Goal: Use online tool/utility: Use online tool/utility

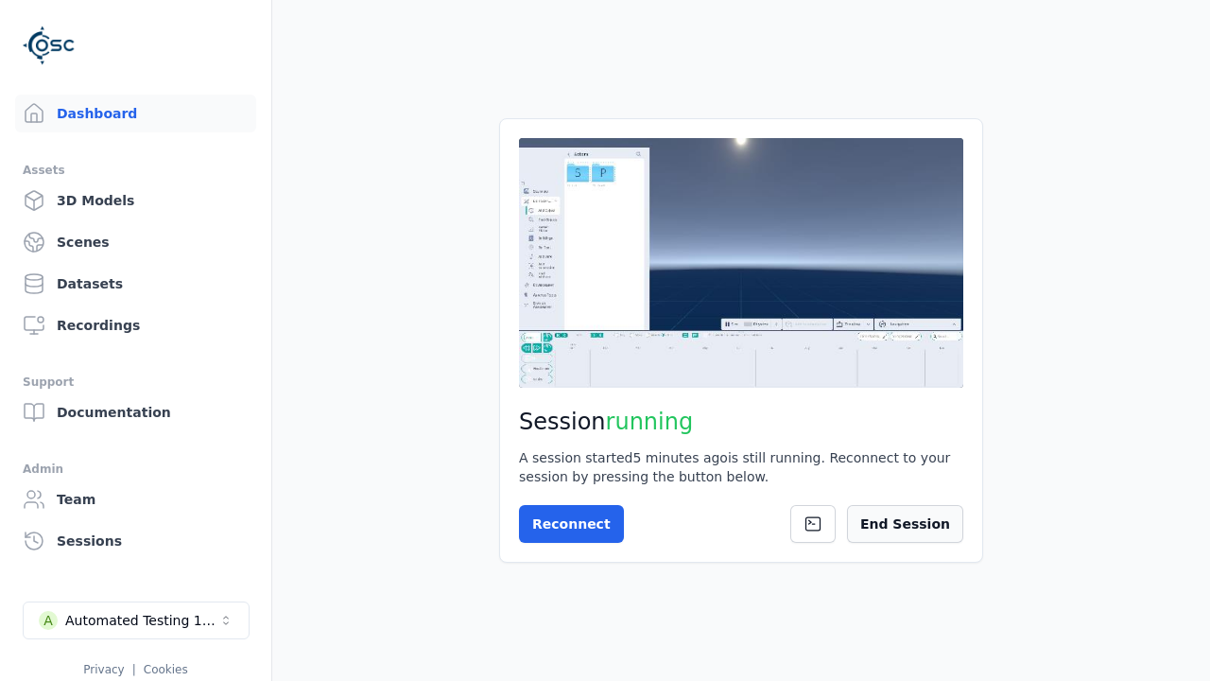
click at [939, 532] on button "End Session" at bounding box center [905, 524] width 116 height 38
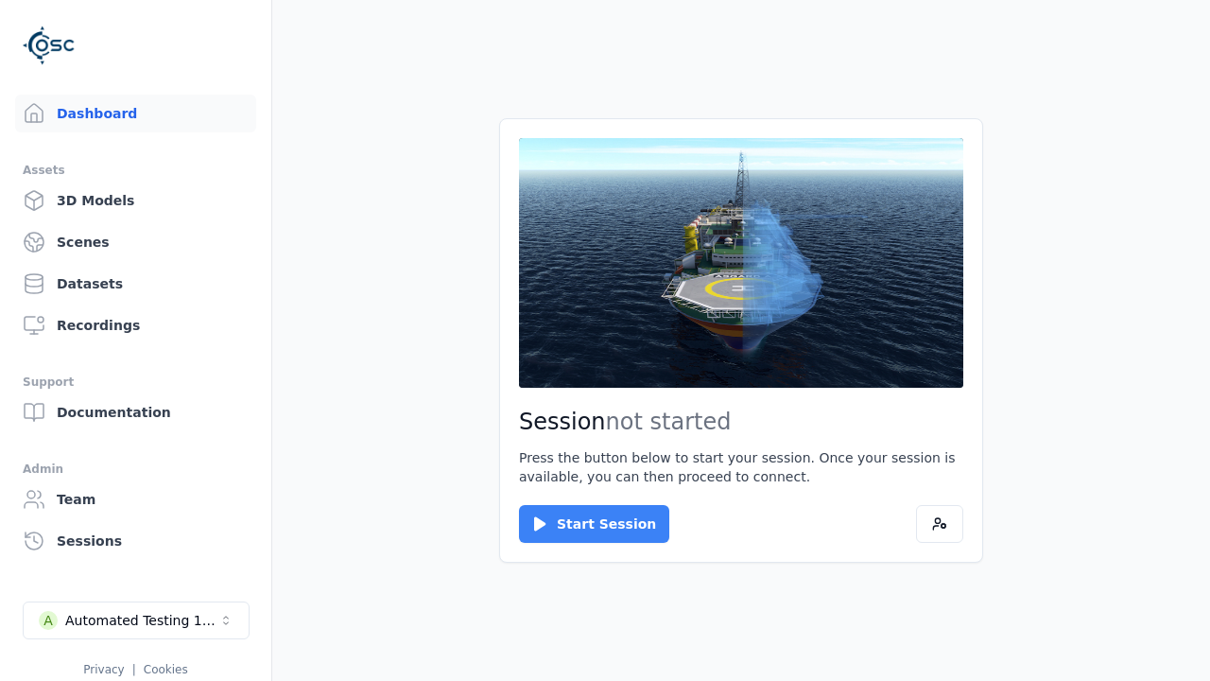
click at [582, 524] on button "Start Session" at bounding box center [594, 524] width 150 height 38
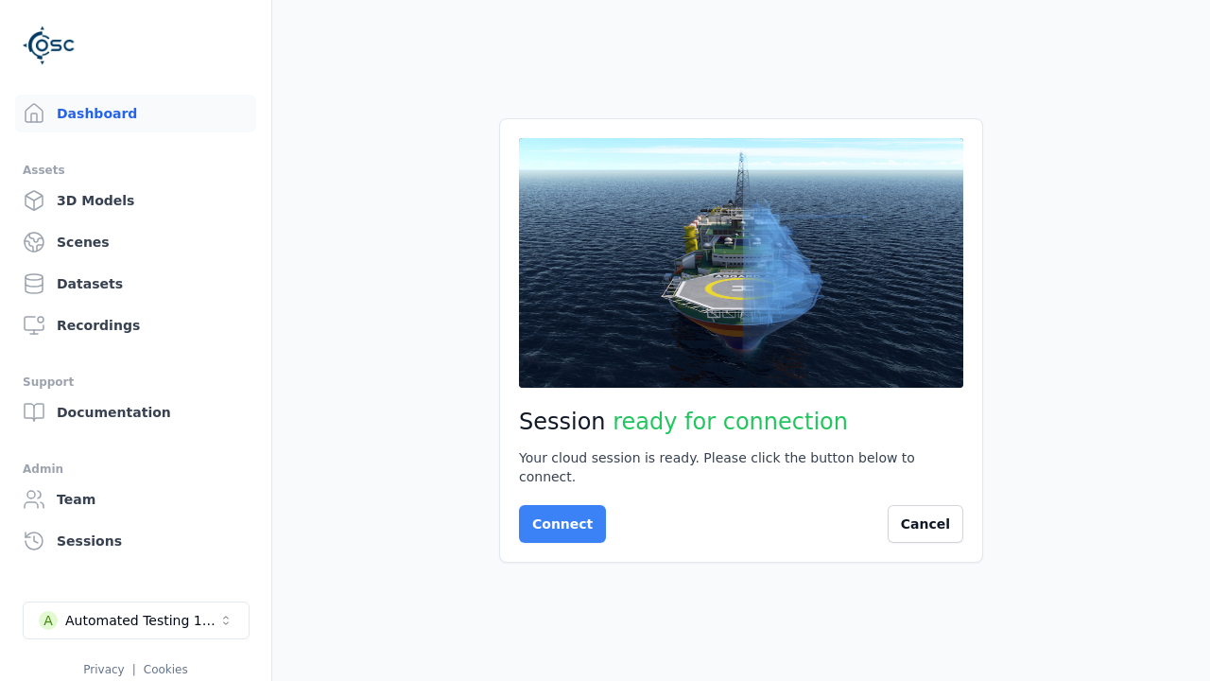
click at [557, 514] on button "Connect" at bounding box center [562, 524] width 87 height 38
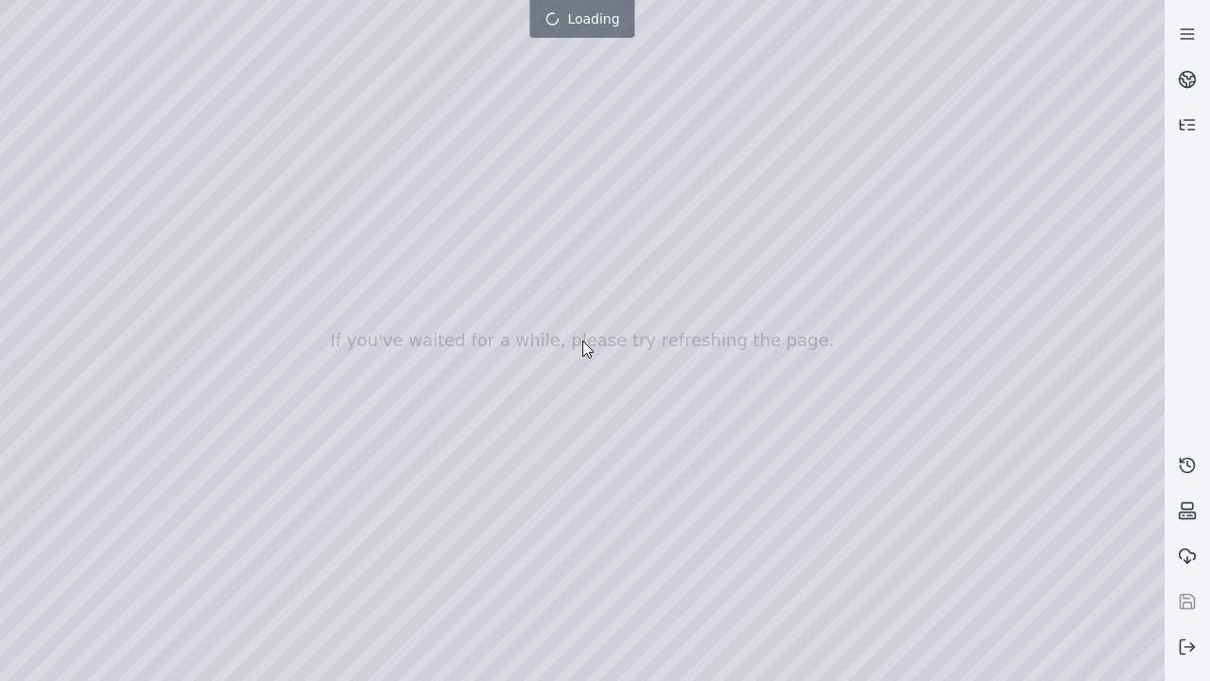
click at [5, 5] on div at bounding box center [582, 340] width 1164 height 681
click at [59, 172] on div at bounding box center [582, 340] width 1164 height 681
click at [33, 198] on div at bounding box center [582, 340] width 1164 height 681
click at [313, 43] on div at bounding box center [582, 340] width 1164 height 681
click at [260, 89] on div at bounding box center [582, 340] width 1164 height 681
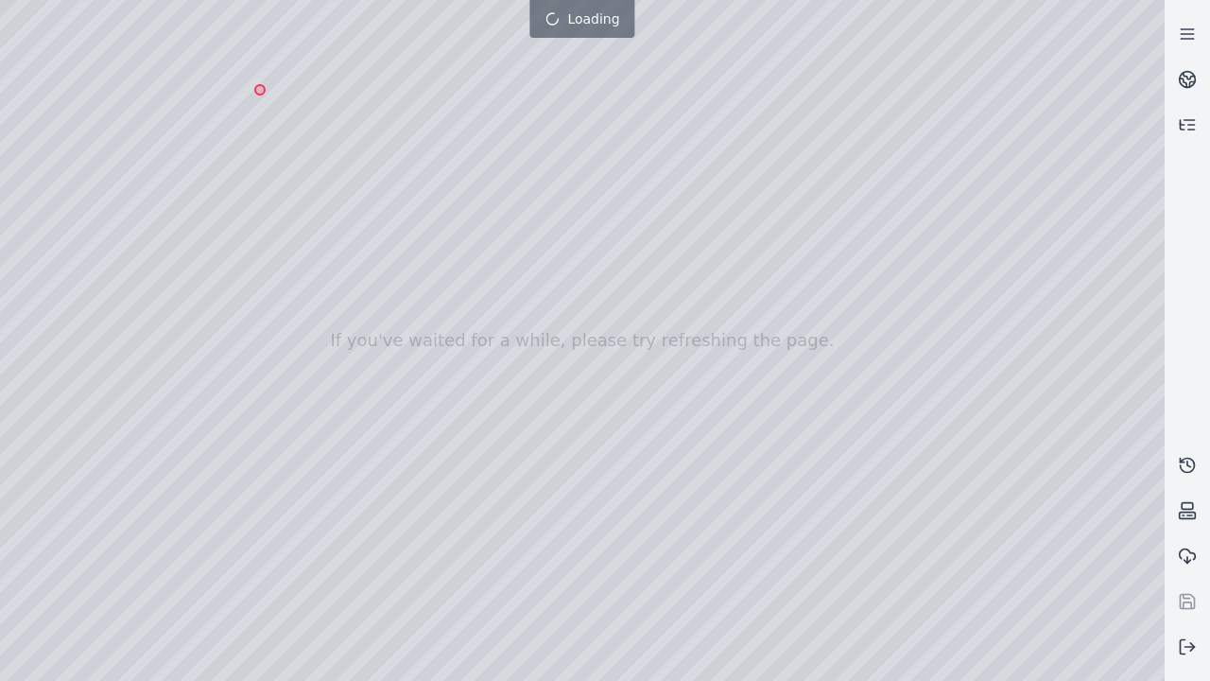
click at [874, 664] on div at bounding box center [582, 340] width 1164 height 681
